Goal: Task Accomplishment & Management: Use online tool/utility

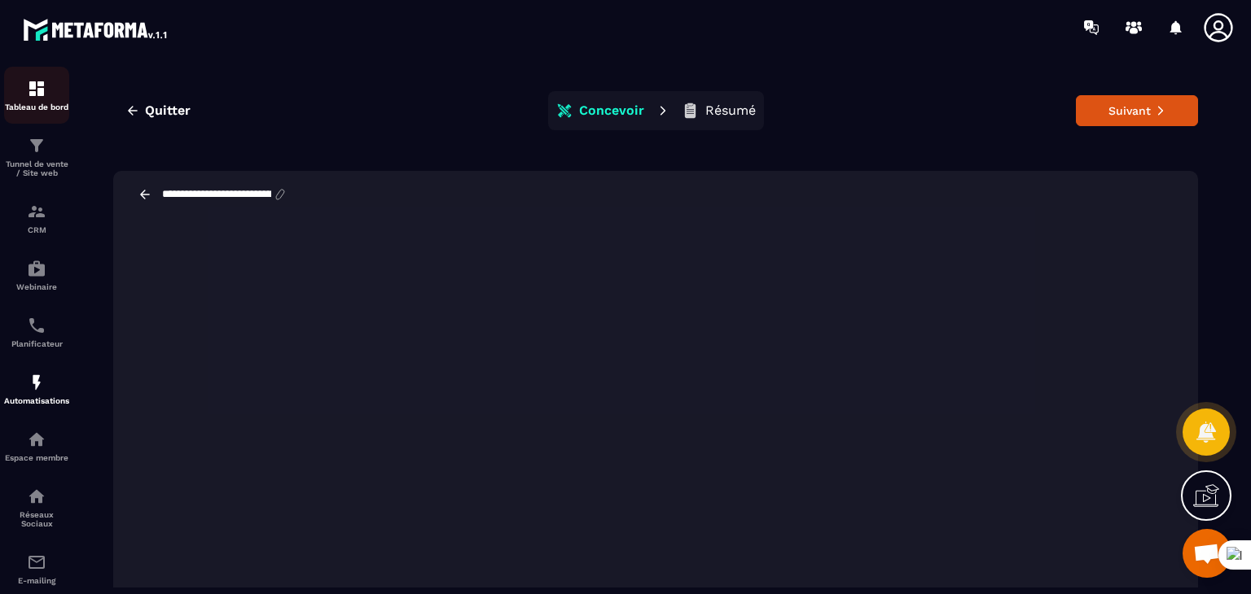
scroll to position [1793, 0]
click at [39, 87] on img at bounding box center [37, 89] width 20 height 20
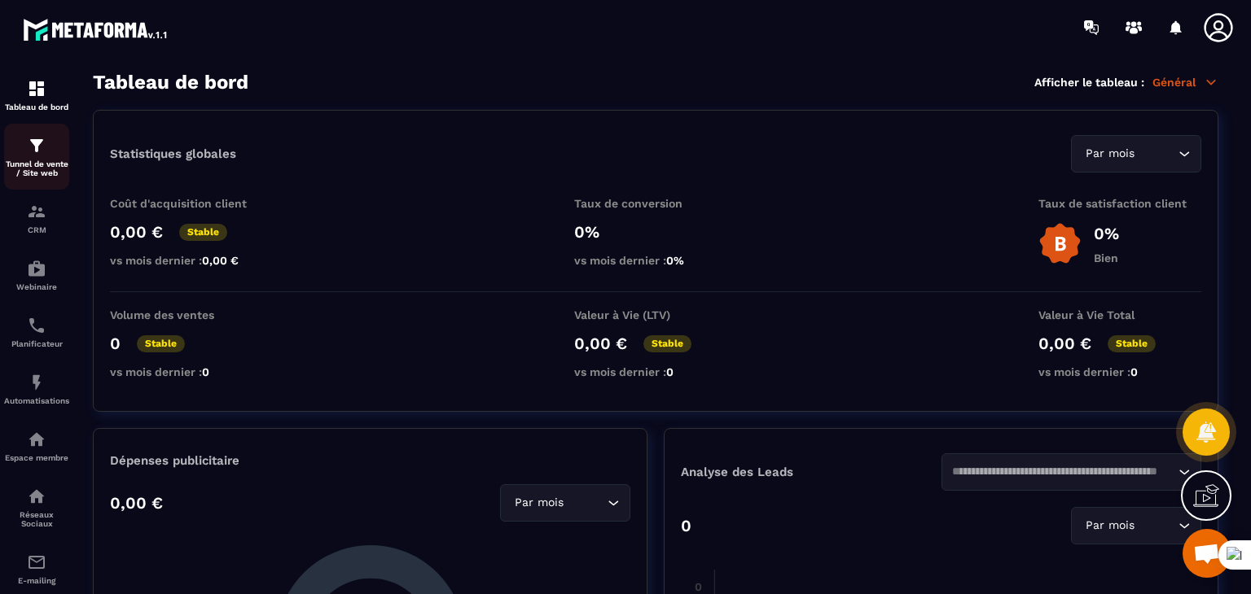
click at [27, 151] on img at bounding box center [37, 146] width 20 height 20
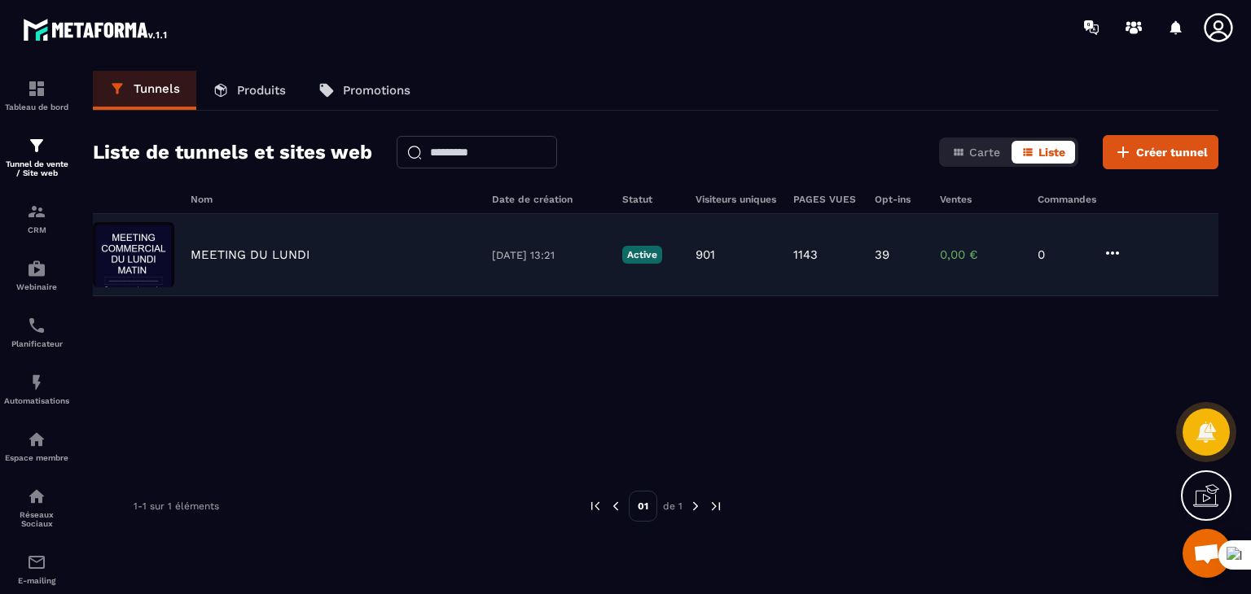
click at [228, 256] on p "MEETING DU LUNDI" at bounding box center [250, 255] width 119 height 15
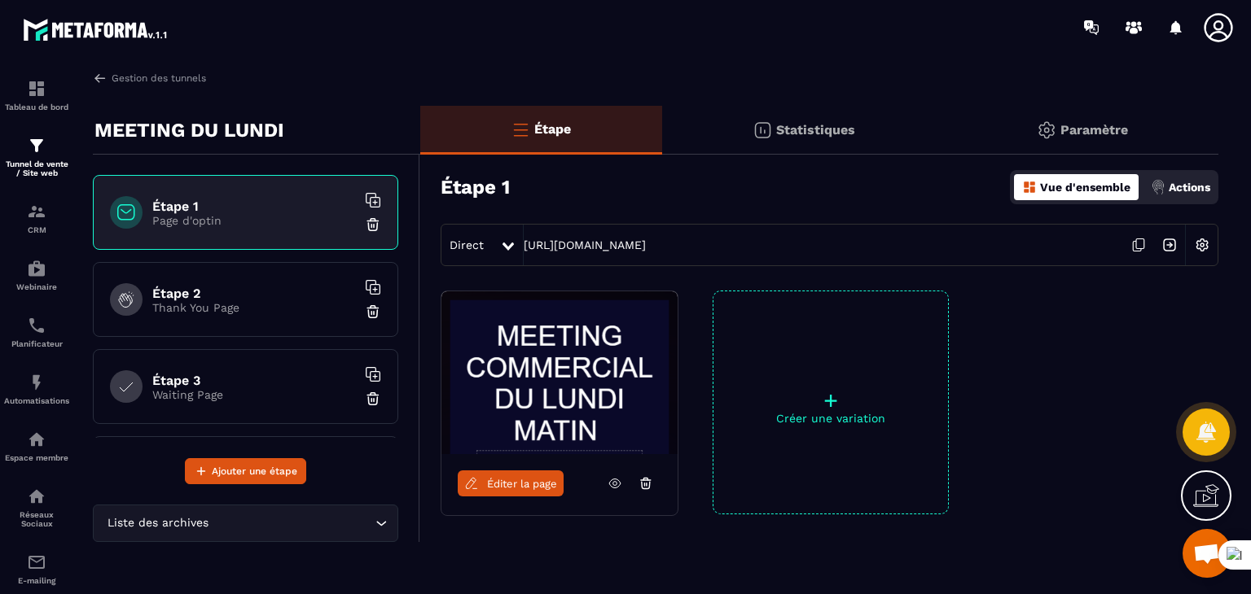
click at [238, 298] on h6 "Étape 2" at bounding box center [254, 293] width 204 height 15
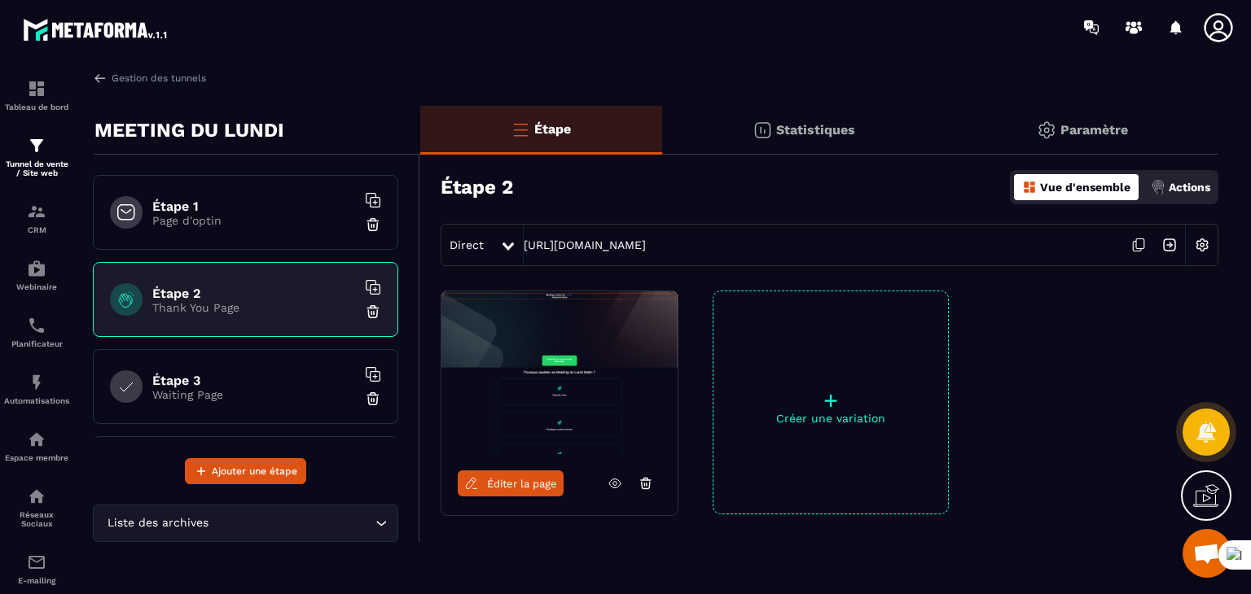
click at [503, 485] on span "Éditer la page" at bounding box center [522, 484] width 70 height 12
